Goal: Information Seeking & Learning: Understand process/instructions

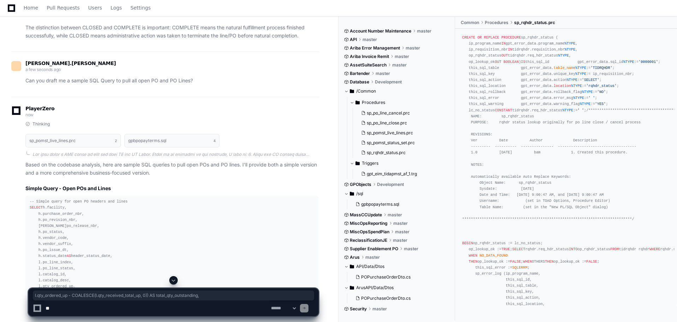
scroll to position [1608, 0]
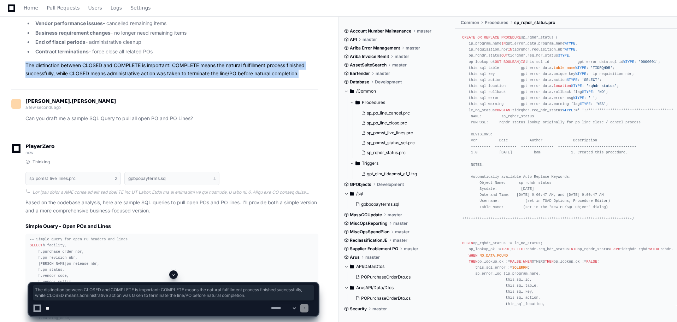
drag, startPoint x: 303, startPoint y: 120, endPoint x: 19, endPoint y: 114, distance: 284.5
copy p "The distinction between CLOSED and COMPLETE is important: COMPLETE means the na…"
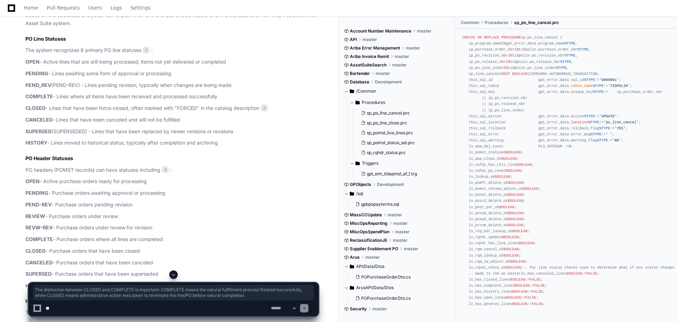
scroll to position [283, 0]
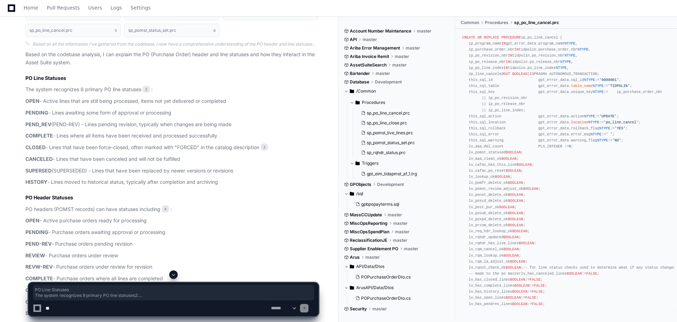
drag, startPoint x: 26, startPoint y: 77, endPoint x: 187, endPoint y: 249, distance: 235.4
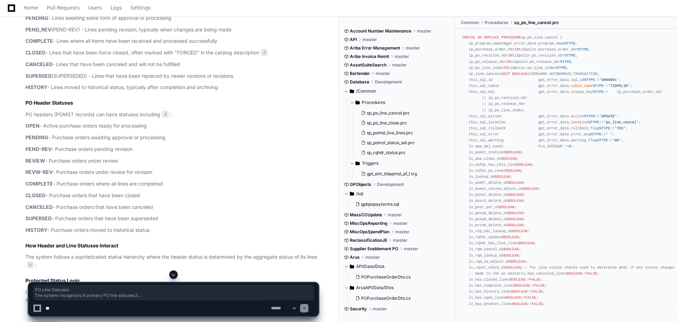
scroll to position [424, 0]
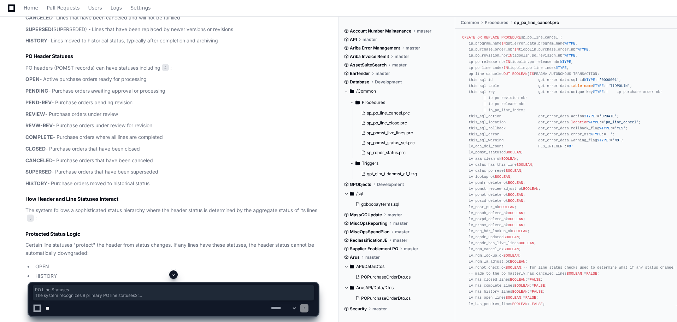
click at [158, 183] on p "HISTORY - Purchase orders moved to historical status" at bounding box center [171, 183] width 293 height 8
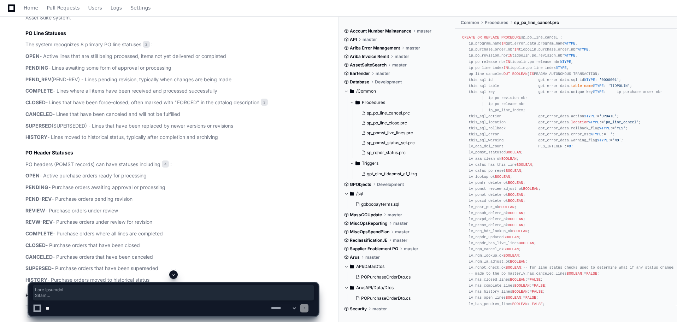
scroll to position [300, 0]
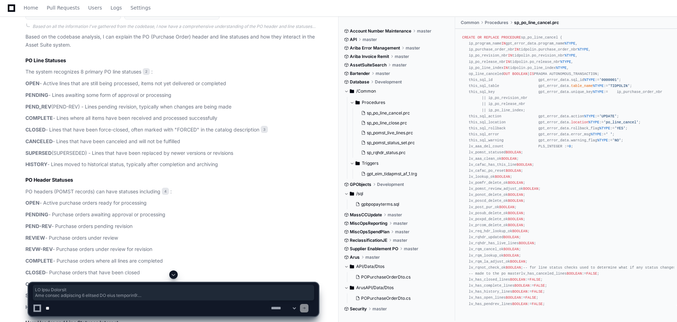
drag, startPoint x: 154, startPoint y: 182, endPoint x: 17, endPoint y: 61, distance: 182.5
click at [17, 61] on div "sp_pomst_live_lines.prc 2 sp_po_line_close.prc 3 gpbpopayterms.sql 4 sp_po_line…" at bounding box center [164, 319] width 307 height 668
copy article "PO Line Statuses The system recognizes 8 primary PO line statuses 2 : OPEN - Ac…"
click at [283, 137] on p "CANCELED - Lines that have been canceled and will not be fulfilled" at bounding box center [171, 141] width 293 height 8
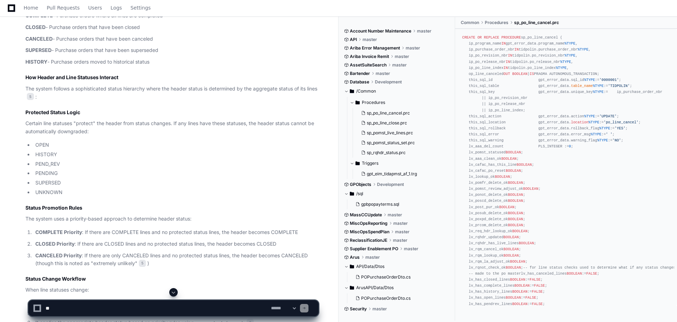
scroll to position [548, 0]
click at [34, 95] on span "5" at bounding box center [30, 94] width 7 height 7
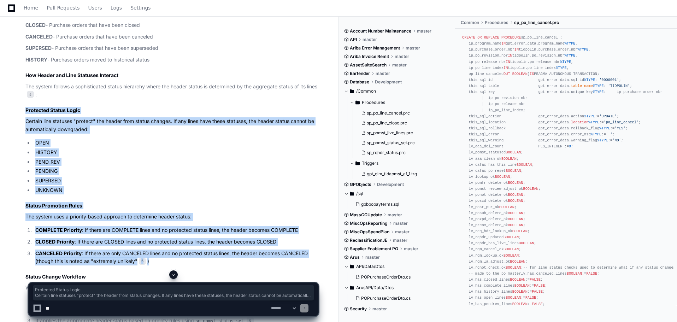
drag, startPoint x: 26, startPoint y: 110, endPoint x: 157, endPoint y: 259, distance: 198.8
click at [157, 259] on article "Based on the codebase analysis, I can explain the PO (Purchase Order) header an…" at bounding box center [171, 96] width 293 height 620
copy article "Protected Status Logic Certain line statuses "protect" the header from status c…"
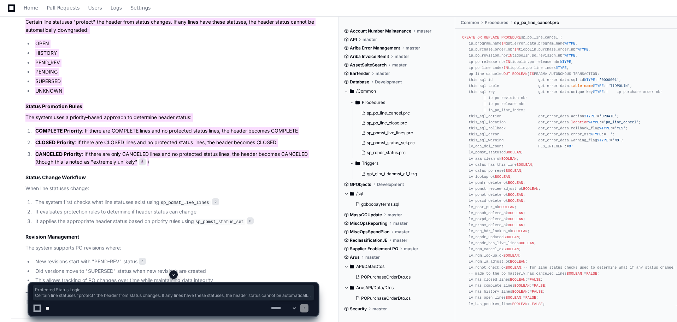
scroll to position [689, 0]
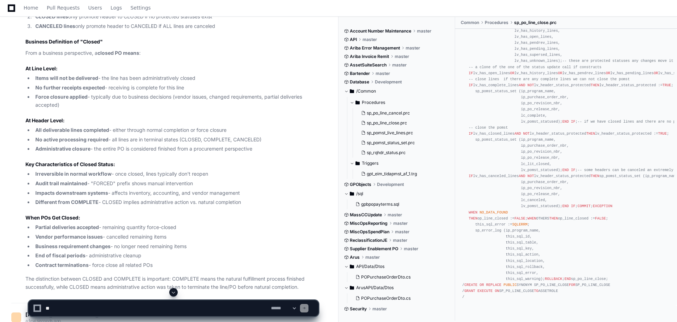
scroll to position [1395, 0]
